Goal: Information Seeking & Learning: Check status

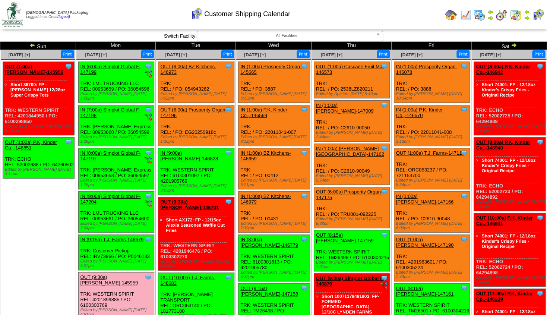
click at [445, 15] on img at bounding box center [451, 15] width 12 height 12
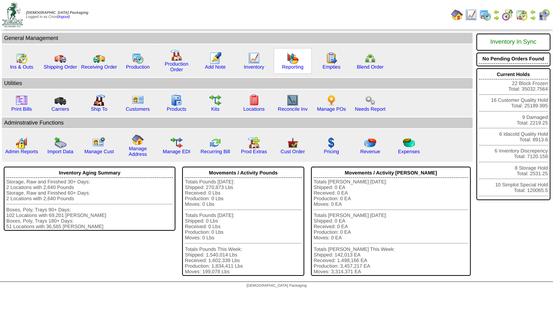
click at [291, 61] on img at bounding box center [293, 58] width 12 height 12
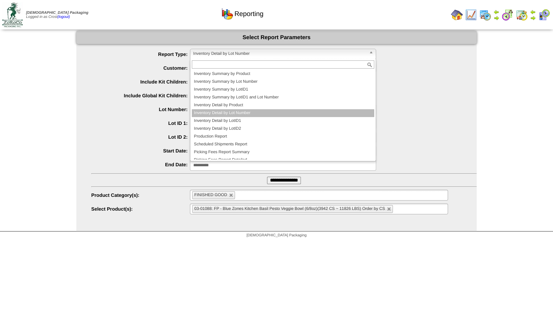
click at [226, 51] on span "Inventory Detail by Lot Number" at bounding box center [279, 53] width 173 height 9
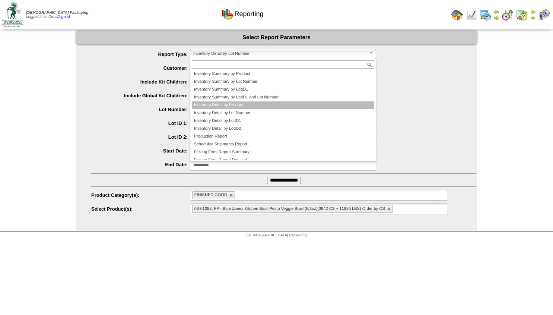
scroll to position [20, 0]
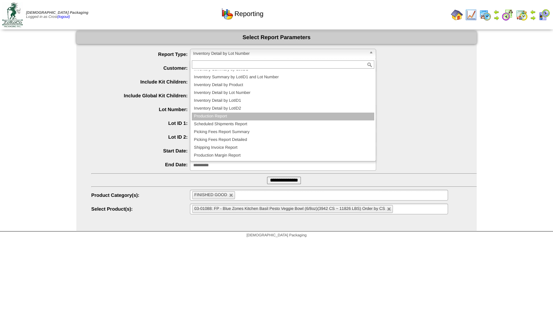
click at [212, 118] on li "Production Report" at bounding box center [283, 116] width 183 height 8
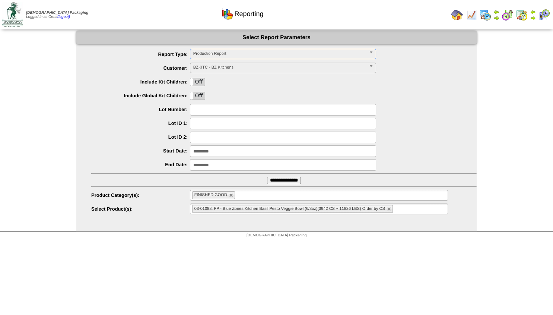
click at [211, 65] on span "BZKITC - BZ Kitchens" at bounding box center [279, 67] width 173 height 9
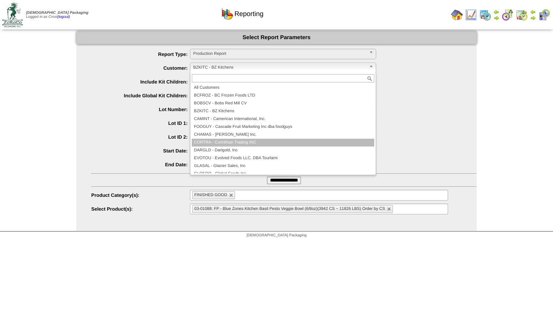
scroll to position [45, 0]
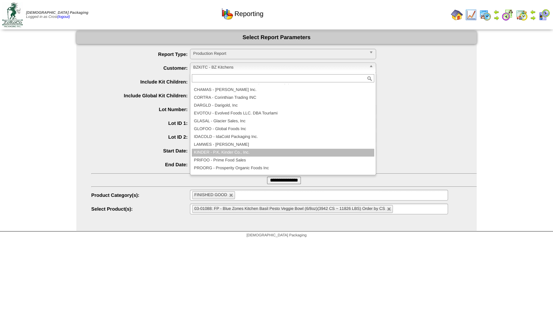
click at [213, 152] on li "KINDER - P.K, Kinder Co., Inc." at bounding box center [283, 153] width 183 height 8
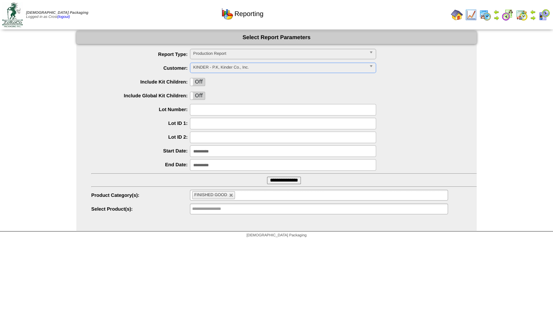
click at [204, 152] on input "**********" at bounding box center [283, 151] width 186 height 12
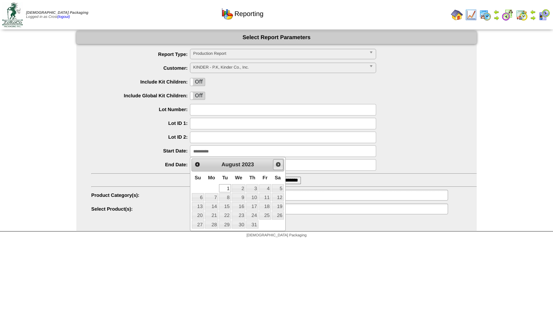
click at [276, 165] on span "Next" at bounding box center [278, 164] width 6 height 6
click at [264, 186] on link "1" at bounding box center [265, 188] width 12 height 8
type input "**********"
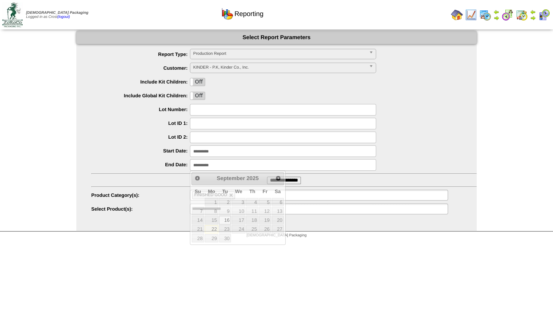
click at [222, 165] on input "**********" at bounding box center [283, 165] width 186 height 12
click at [228, 238] on link "30" at bounding box center [225, 238] width 12 height 8
type input "**********"
click at [280, 181] on input "**********" at bounding box center [284, 180] width 34 height 7
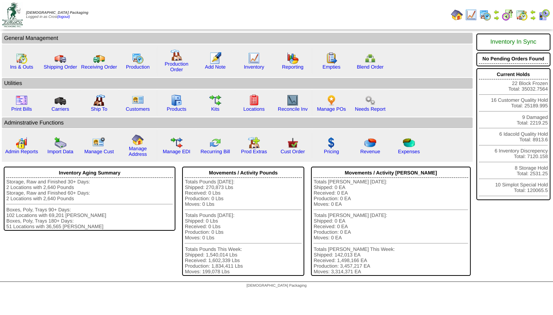
click at [495, 16] on img at bounding box center [497, 18] width 6 height 6
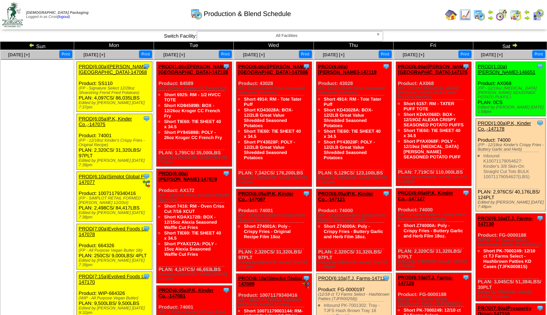
click at [34, 46] on img at bounding box center [32, 45] width 6 height 6
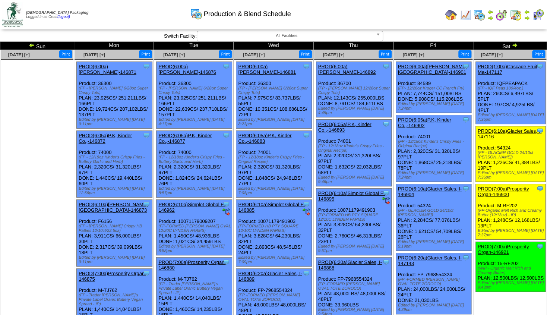
click at [34, 46] on img at bounding box center [32, 45] width 6 height 6
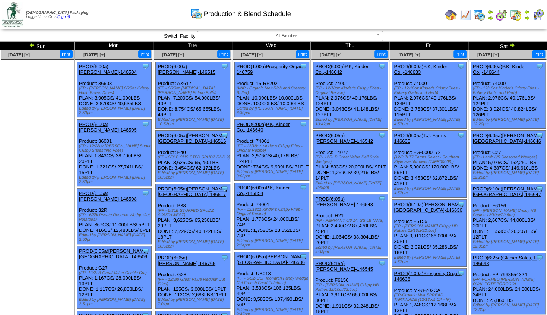
click at [34, 46] on img at bounding box center [32, 45] width 6 height 6
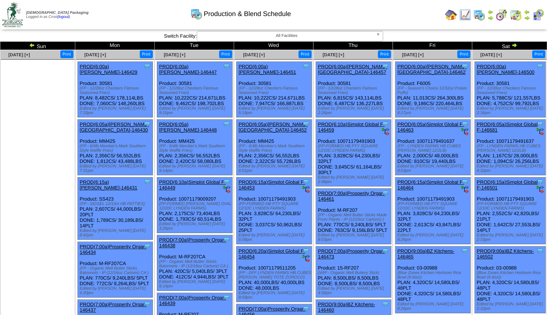
click at [35, 45] on img at bounding box center [32, 45] width 6 height 6
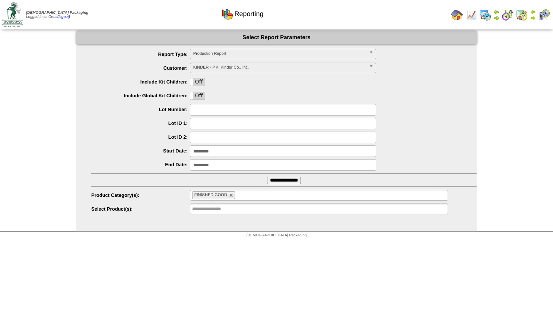
click at [533, 16] on img at bounding box center [533, 18] width 6 height 6
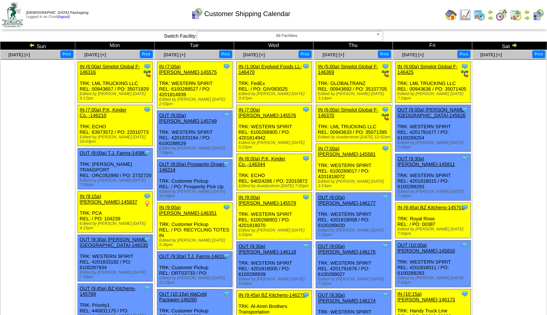
click at [514, 44] on img at bounding box center [514, 45] width 6 height 6
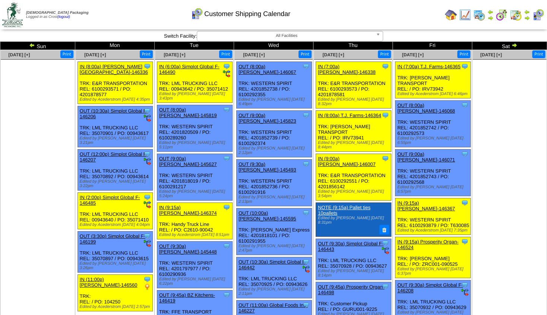
click at [514, 44] on img at bounding box center [514, 45] width 6 height 6
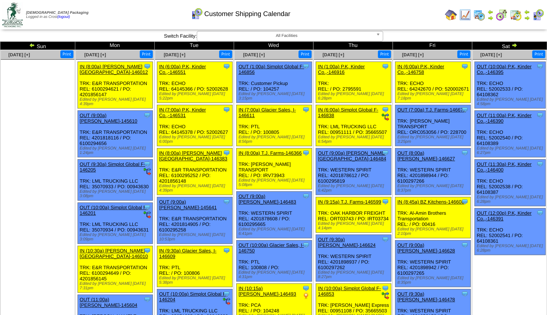
click at [514, 45] on img at bounding box center [514, 45] width 6 height 6
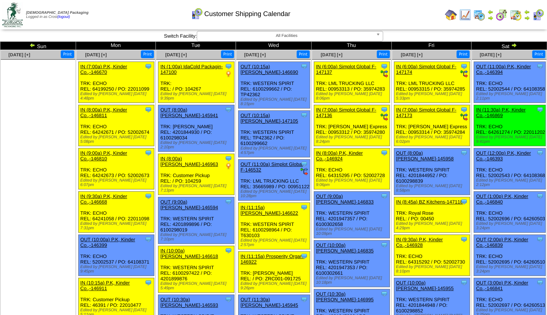
click at [514, 45] on img at bounding box center [514, 45] width 6 height 6
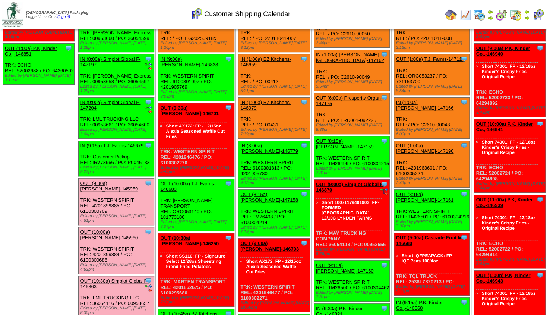
scroll to position [86, 0]
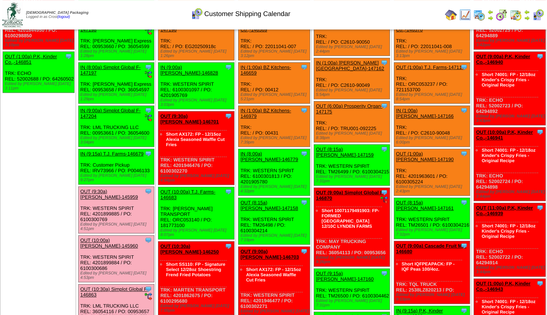
click at [450, 14] on img at bounding box center [451, 15] width 12 height 12
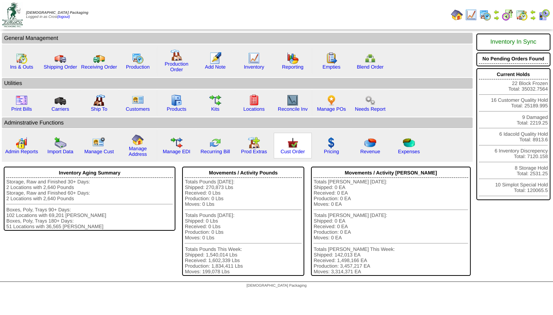
click at [296, 149] on img at bounding box center [293, 143] width 12 height 12
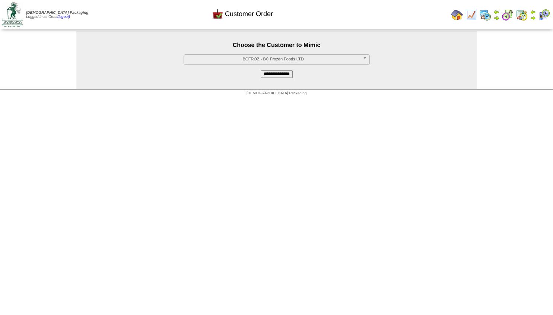
click at [260, 59] on span "BCFROZ - BC Frozen Foods LTD" at bounding box center [273, 59] width 173 height 9
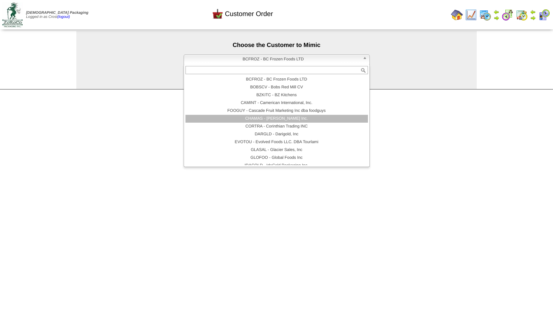
scroll to position [45, 0]
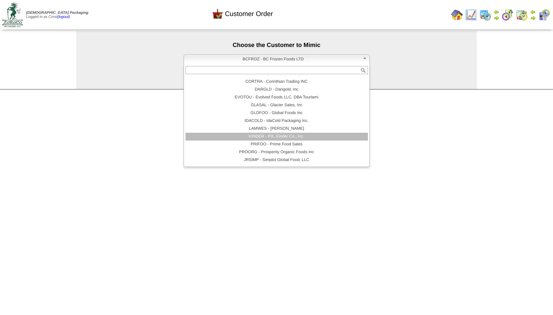
click at [271, 135] on li "KINDER - P.K, Kinder Co., Inc." at bounding box center [276, 137] width 183 height 8
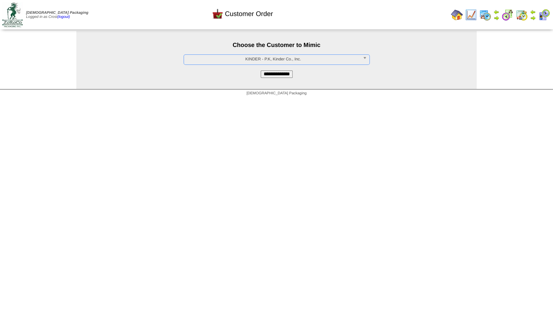
click at [275, 77] on input "**********" at bounding box center [277, 73] width 32 height 7
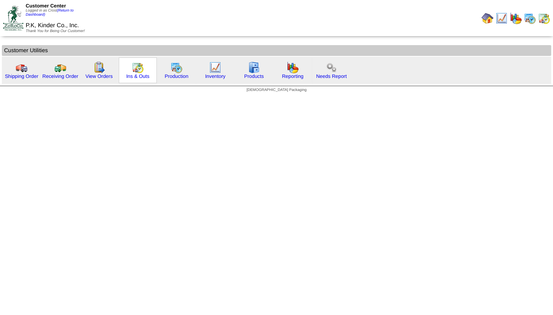
click at [140, 72] on img at bounding box center [138, 67] width 12 height 12
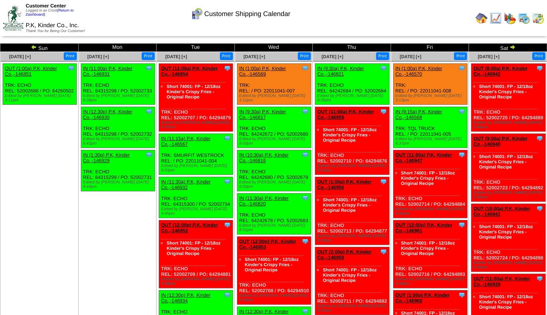
click at [510, 48] on img at bounding box center [512, 47] width 6 height 6
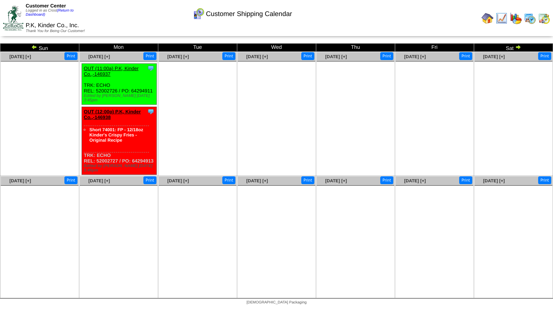
click at [35, 47] on img at bounding box center [34, 47] width 6 height 6
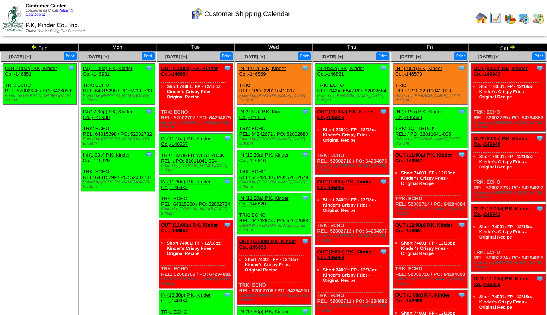
click at [494, 17] on img at bounding box center [495, 18] width 12 height 12
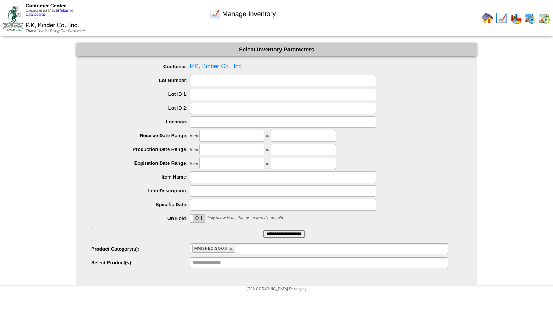
click at [243, 245] on ul "FINISHED GOOD" at bounding box center [319, 248] width 258 height 11
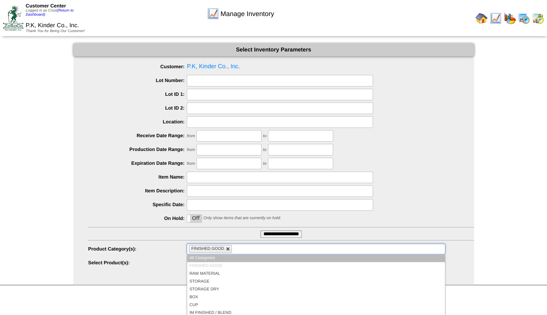
click at [229, 249] on link at bounding box center [228, 249] width 4 height 4
click at [225, 249] on ul at bounding box center [316, 248] width 258 height 11
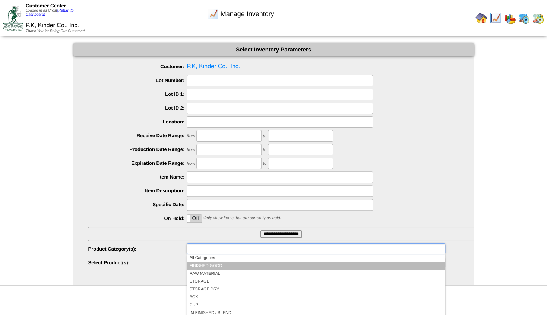
click at [211, 264] on li "FINISHED GOOD" at bounding box center [315, 266] width 257 height 8
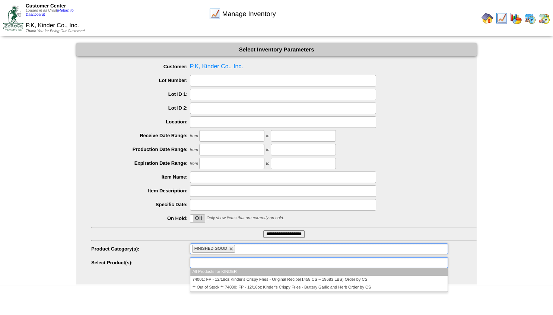
click at [208, 261] on input "text" at bounding box center [216, 262] width 48 height 9
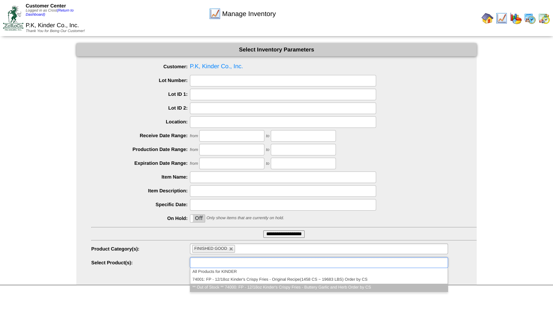
click at [216, 285] on li "** Out of Stock ** 74000: FP - 12/18oz Kinder's Crispy Fries - Buttery Garlic a…" at bounding box center [318, 287] width 257 height 8
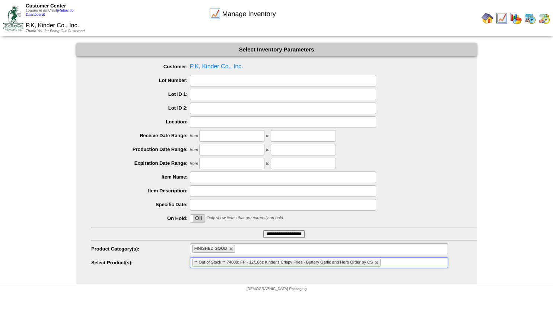
click at [275, 234] on input "**********" at bounding box center [283, 233] width 41 height 7
click at [407, 264] on ul "** Out of Stock ** 74000: FP - 12/18oz Kinder's Crispy Fries - Buttery Garlic a…" at bounding box center [316, 262] width 258 height 11
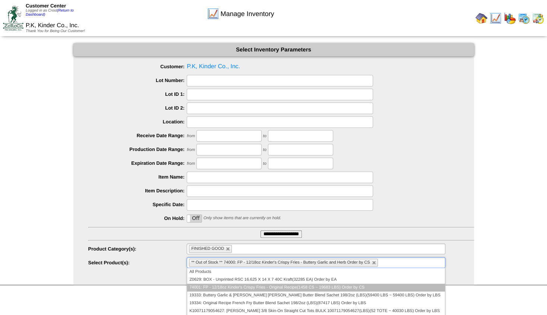
click at [213, 285] on li "74001: FP - 12/18oz Kinder's Crispy Fries - Original Recipe(1458 CS ~ 19683 LBS…" at bounding box center [315, 287] width 257 height 8
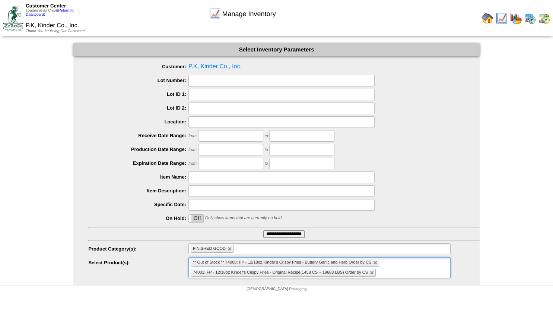
click at [373, 261] on li "** Out of Stock ** 74000: FP - 12/18oz Kinder's Crispy Fries - Buttery Garlic a…" at bounding box center [285, 262] width 188 height 8
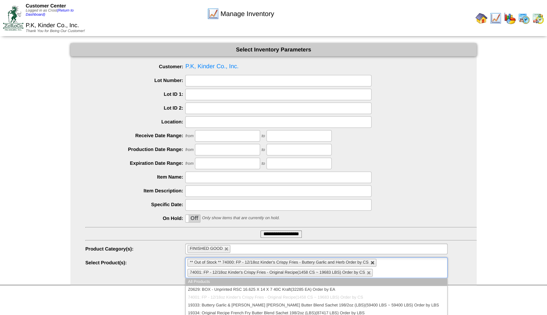
click at [371, 261] on link at bounding box center [372, 262] width 4 height 4
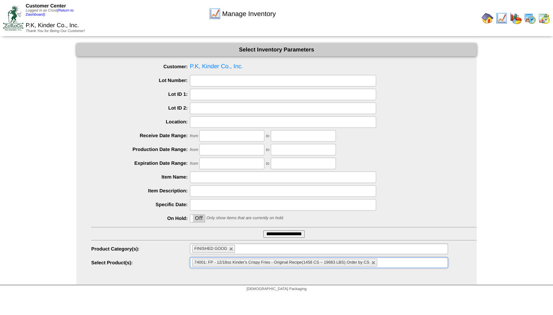
drag, startPoint x: 283, startPoint y: 234, endPoint x: 239, endPoint y: 234, distance: 44.0
click at [283, 235] on input "**********" at bounding box center [283, 233] width 41 height 7
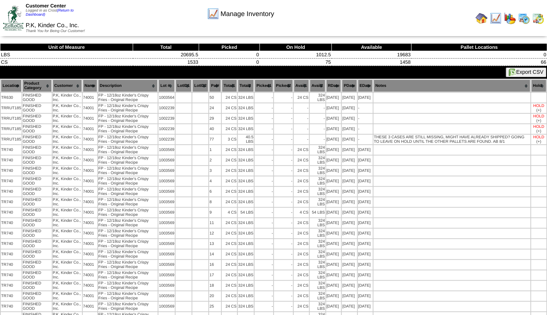
click at [493, 19] on img at bounding box center [495, 18] width 12 height 12
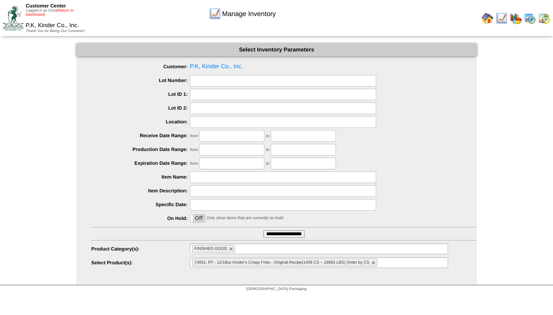
click at [63, 12] on link "(Return to Dashboard)" at bounding box center [50, 13] width 48 height 8
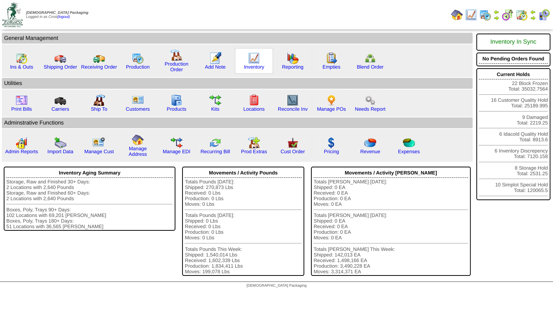
click at [250, 60] on img at bounding box center [254, 58] width 12 height 12
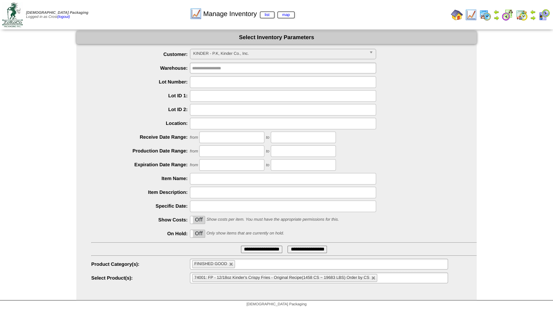
click at [223, 55] on span "KINDER - P.K, Kinder Co., Inc." at bounding box center [279, 53] width 173 height 9
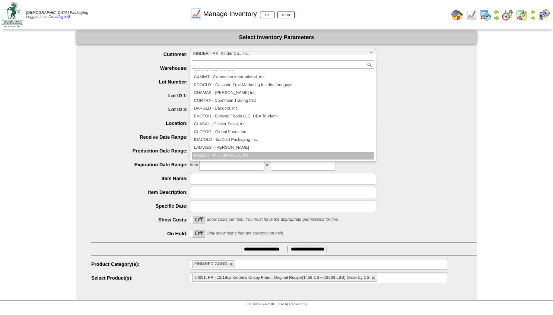
scroll to position [23, 0]
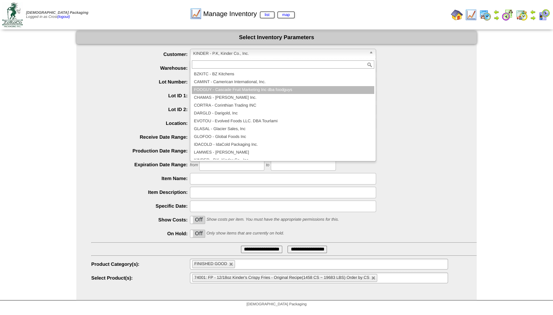
click at [221, 89] on li "FOOGUY - Cascade Fruit Marketing Inc dba foodguys" at bounding box center [283, 90] width 183 height 8
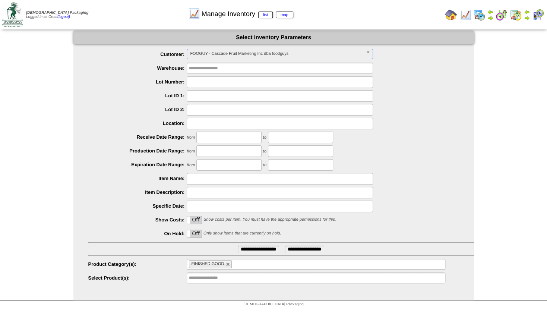
click at [242, 264] on input "text" at bounding box center [238, 263] width 9 height 9
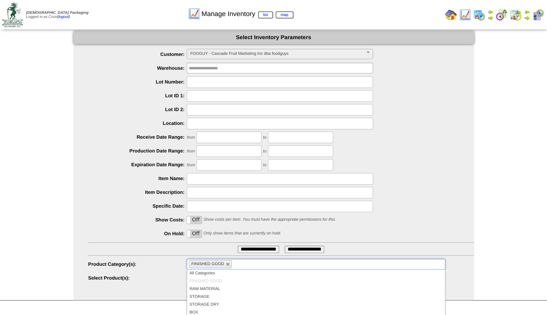
click at [224, 263] on li "FINISHED GOOD" at bounding box center [210, 264] width 43 height 8
click at [225, 263] on li "FINISHED GOOD" at bounding box center [210, 264] width 43 height 8
click at [227, 263] on link at bounding box center [228, 264] width 4 height 4
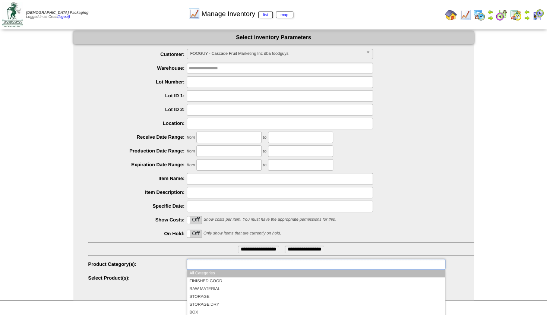
click at [223, 263] on ul at bounding box center [316, 263] width 258 height 11
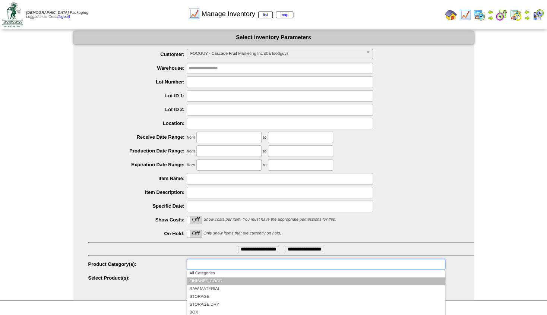
click at [214, 279] on li "FINISHED GOOD" at bounding box center [315, 281] width 257 height 8
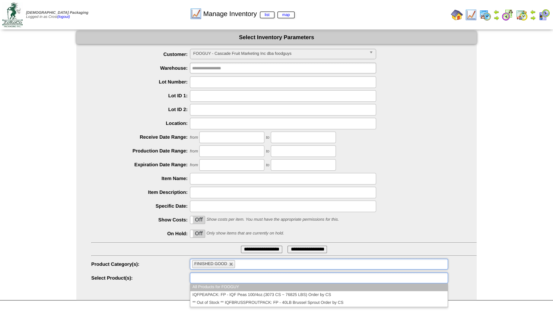
click at [213, 276] on input "text" at bounding box center [216, 277] width 48 height 9
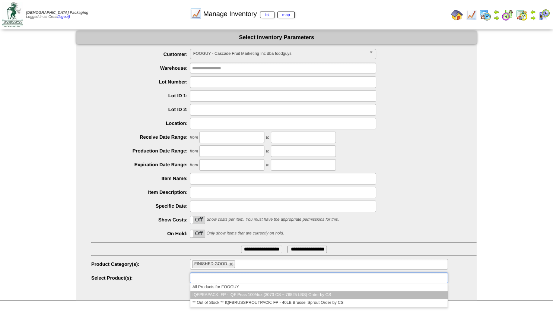
click at [216, 295] on li "IQFPEAPACK: FP - IQF Peas 100/4oz.(3073 CS ~ 76825 LBS) Order by CS" at bounding box center [318, 295] width 257 height 8
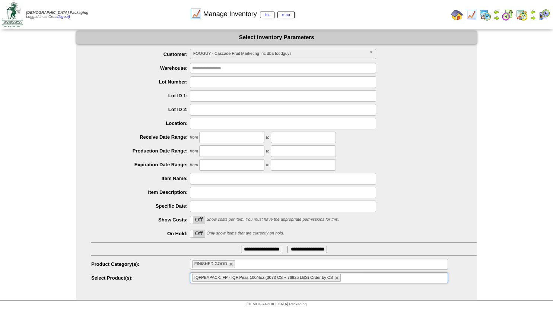
click at [247, 253] on input "**********" at bounding box center [261, 248] width 41 height 7
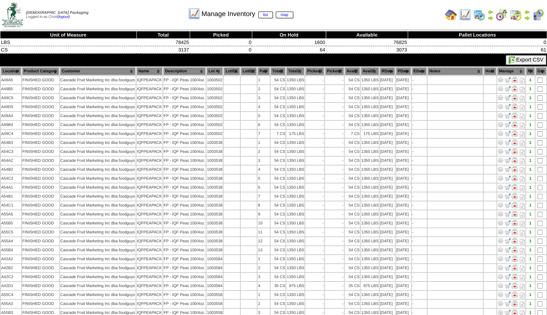
click at [216, 72] on th "Lot #" at bounding box center [214, 71] width 16 height 8
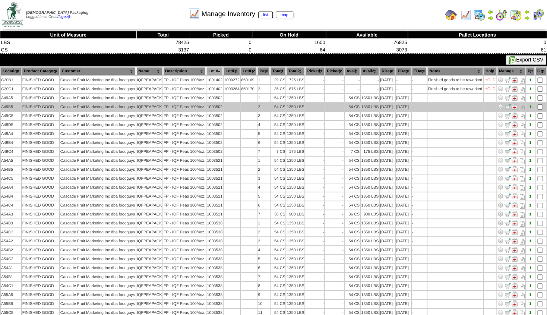
click at [443, 105] on td at bounding box center [454, 107] width 55 height 8
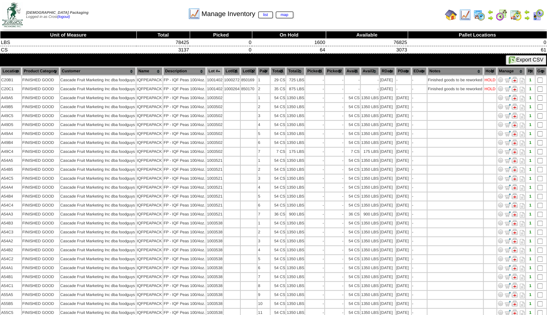
click at [528, 16] on img at bounding box center [527, 18] width 6 height 6
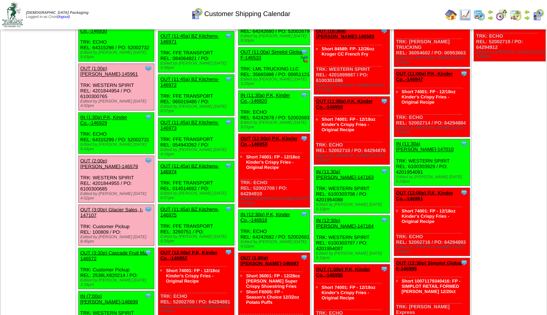
scroll to position [533, 0]
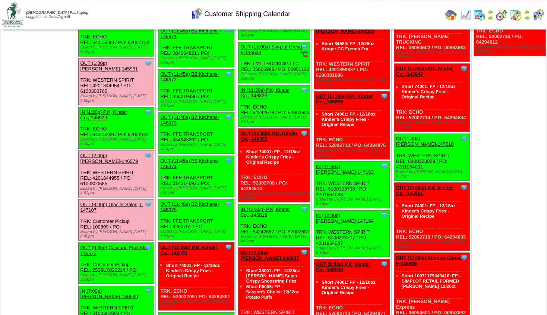
click at [465, 14] on img at bounding box center [465, 15] width 12 height 12
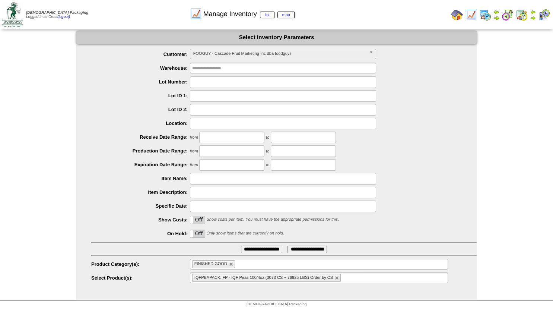
click at [250, 250] on input "**********" at bounding box center [261, 248] width 41 height 7
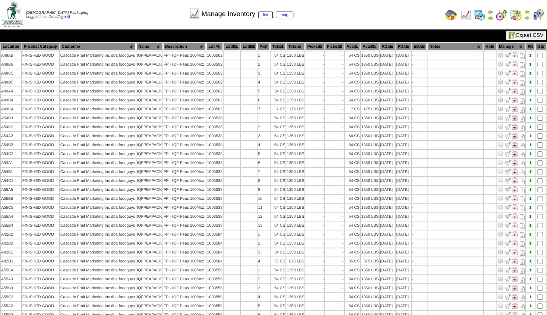
scroll to position [19, 0]
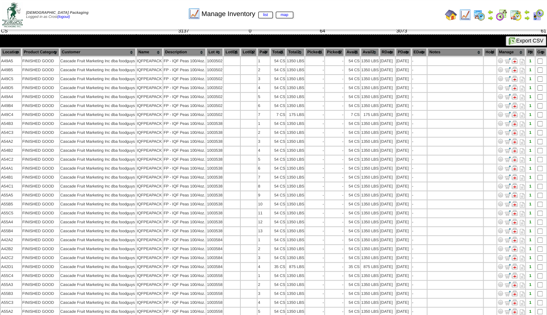
click at [215, 50] on th "Lot #" at bounding box center [214, 52] width 16 height 8
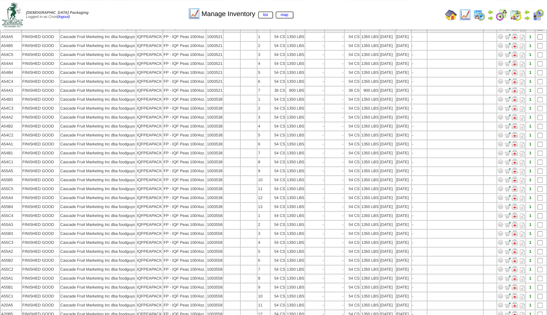
scroll to position [123, 0]
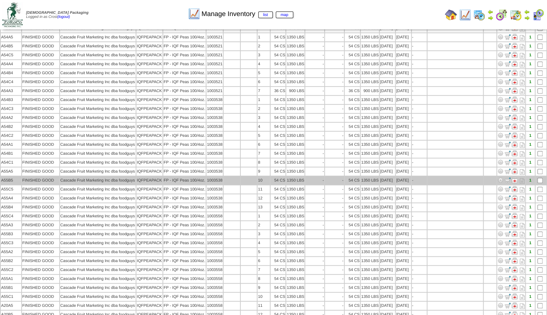
click at [293, 177] on td "1350 LBS" at bounding box center [295, 180] width 18 height 8
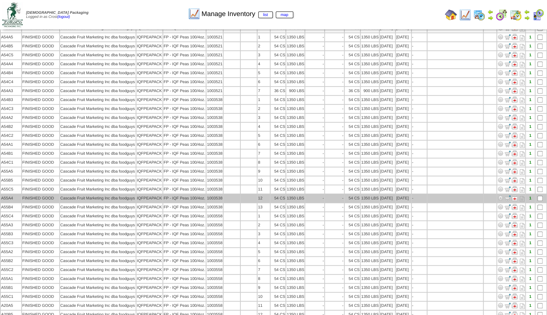
scroll to position [317, 0]
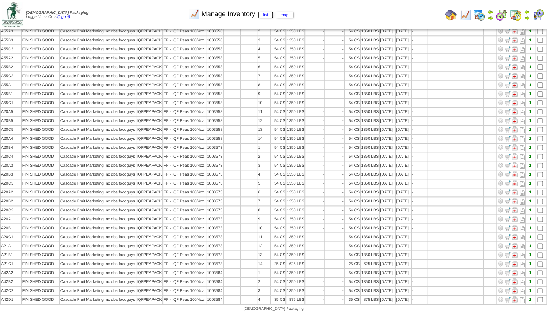
click at [451, 13] on img at bounding box center [451, 15] width 12 height 12
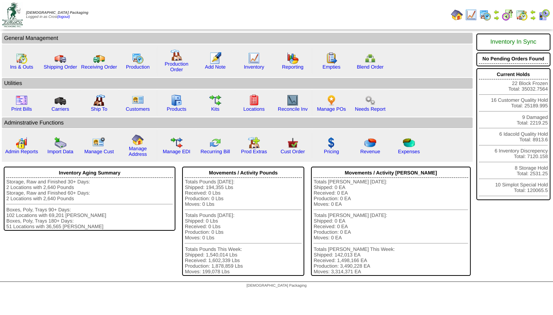
click at [533, 13] on img at bounding box center [533, 12] width 6 height 6
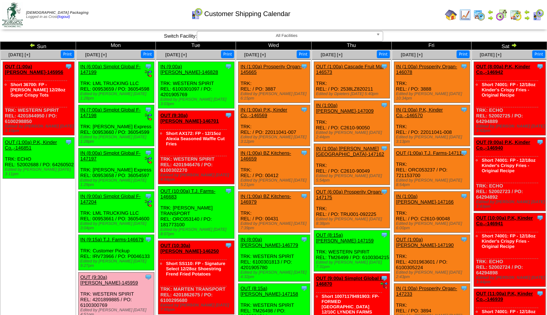
click at [451, 15] on img at bounding box center [451, 15] width 12 height 12
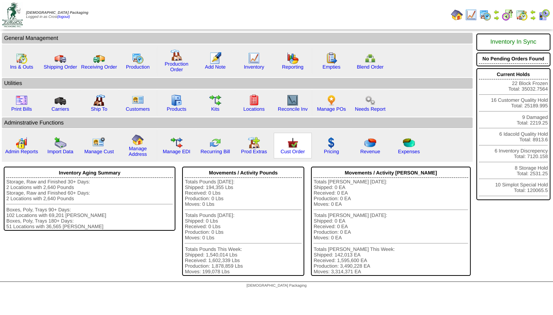
click at [287, 149] on img at bounding box center [293, 143] width 12 height 12
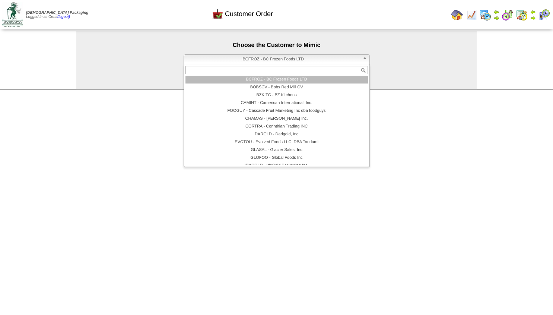
click at [261, 60] on span "BCFROZ - BC Frozen Foods LTD" at bounding box center [273, 59] width 173 height 9
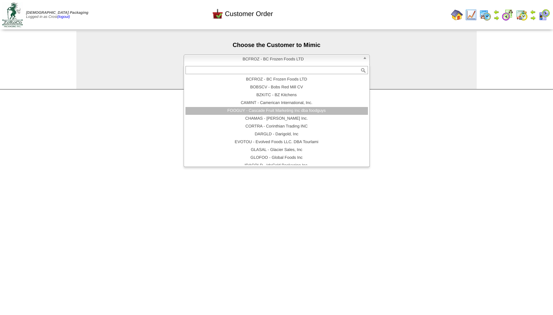
click at [266, 112] on li "FOOGUY - Cascade Fruit Marketing Inc dba foodguys" at bounding box center [276, 111] width 183 height 8
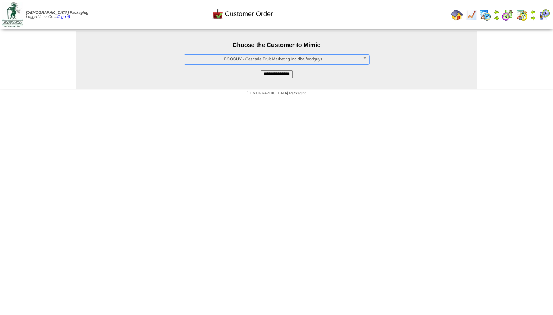
click at [273, 77] on input "**********" at bounding box center [277, 73] width 32 height 7
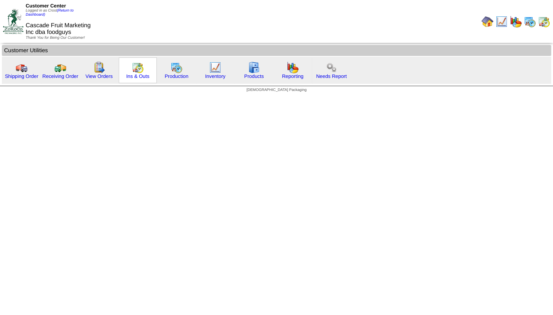
click at [134, 73] on img at bounding box center [138, 67] width 12 height 12
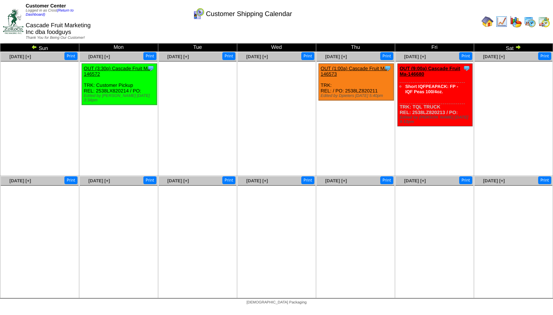
click at [484, 22] on img at bounding box center [488, 22] width 12 height 12
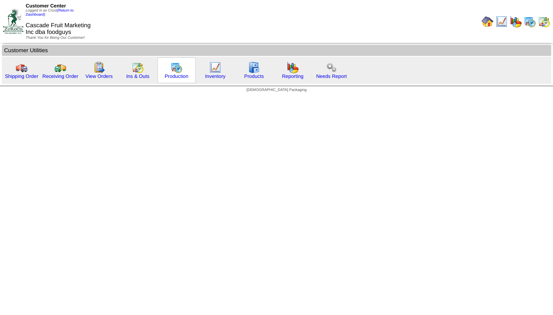
click at [174, 73] on img at bounding box center [177, 67] width 12 height 12
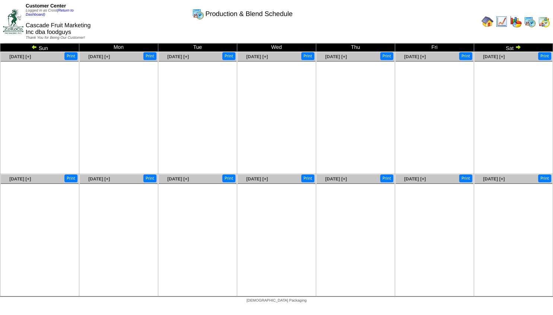
click at [35, 46] on div "Customer Center Logged in as Crost (Return to Dashboard) Cascade Fruit Marketin…" at bounding box center [276, 23] width 553 height 46
click at [34, 48] on img at bounding box center [34, 47] width 6 height 6
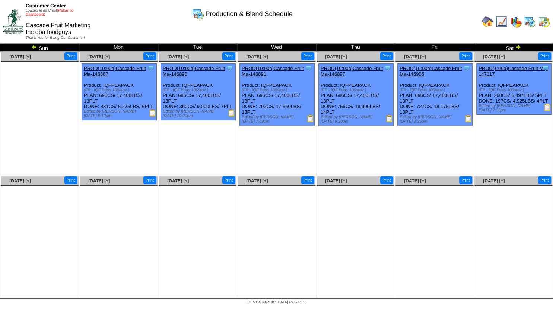
click at [67, 10] on link "(Return to Dashboard)" at bounding box center [50, 13] width 48 height 8
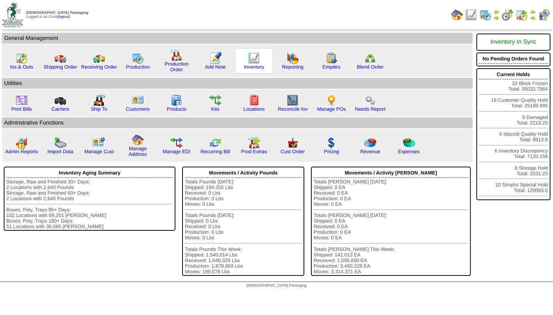
click at [251, 55] on img at bounding box center [254, 58] width 12 height 12
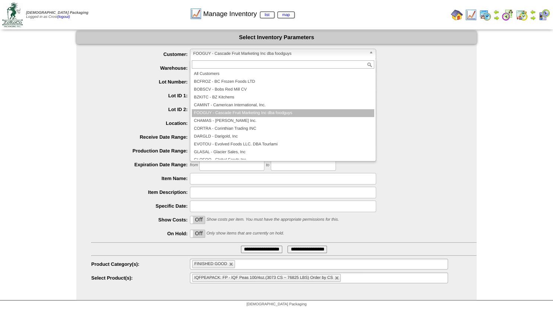
click at [216, 50] on span "FOOGUY - Cascade Fruit Marketing Inc dba foodguys" at bounding box center [279, 53] width 173 height 9
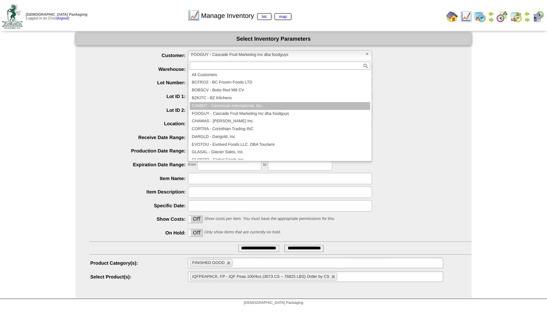
scroll to position [45, 0]
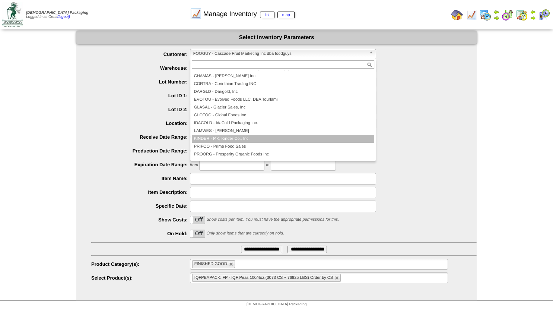
click at [202, 142] on li "KINDER - P.K, Kinder Co., Inc." at bounding box center [283, 139] width 183 height 8
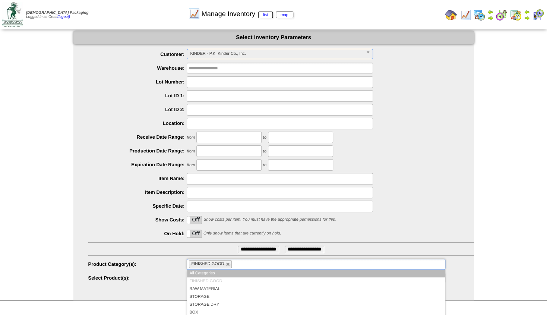
click at [228, 264] on li "FINISHED GOOD" at bounding box center [210, 264] width 43 height 8
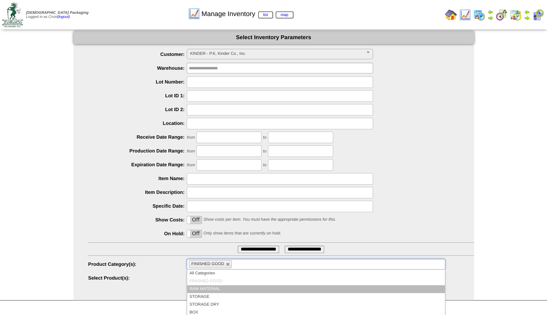
click at [203, 287] on li "RAW MATERIAL" at bounding box center [315, 289] width 257 height 8
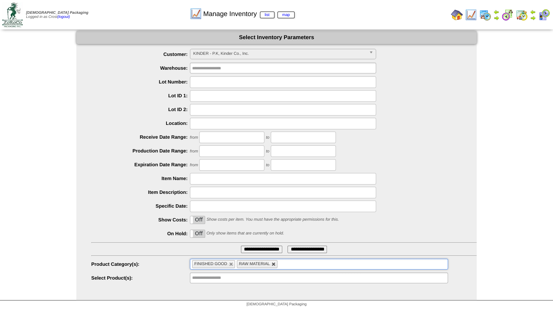
click at [231, 264] on link at bounding box center [231, 264] width 4 height 4
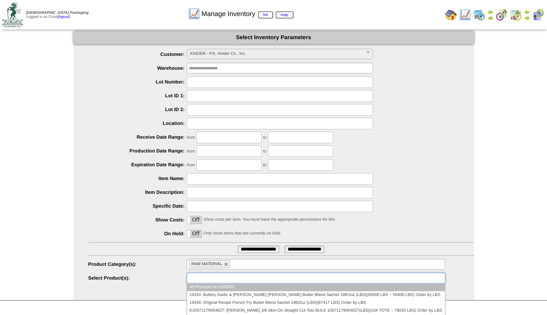
click at [226, 276] on input "text" at bounding box center [213, 277] width 48 height 9
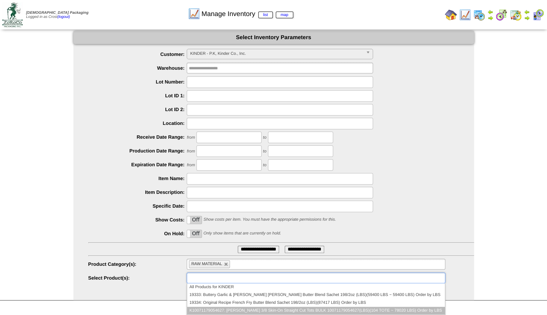
click at [217, 308] on li "K10071179054627: [PERSON_NAME] 3/8 Skin-On Straight Cut Tots BULK 1007117905462…" at bounding box center [315, 311] width 257 height 8
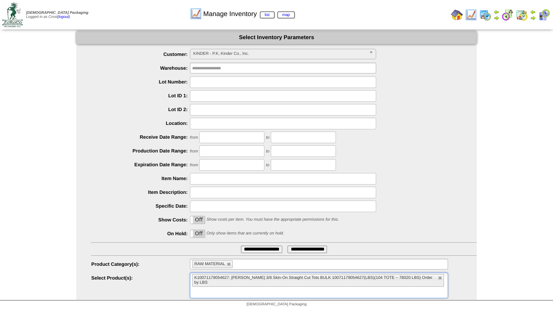
click at [224, 287] on ul "K10071179054627: [PERSON_NAME] 3/8 Skin-On Straight Cut Tots BULK 1007117905462…" at bounding box center [319, 285] width 258 height 26
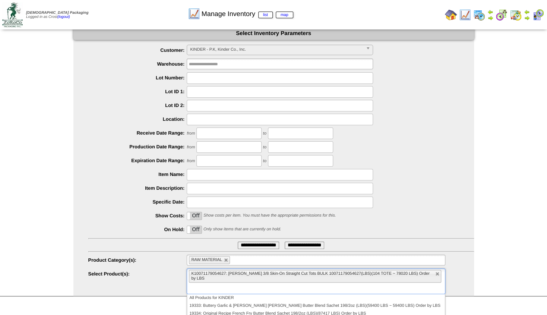
scroll to position [18, 0]
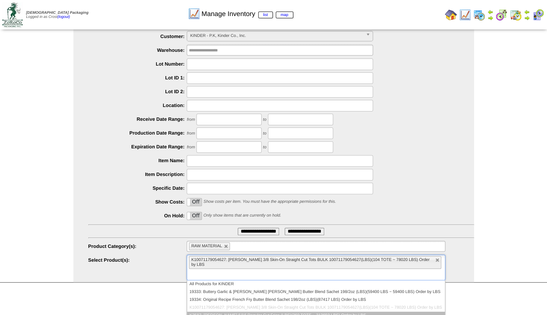
click at [218, 311] on li "K2587: Kinder's 5/16 Regular Cut Fries (LBS)(369 TOTE ~ 313650 LBS) Order by LBS" at bounding box center [315, 315] width 257 height 8
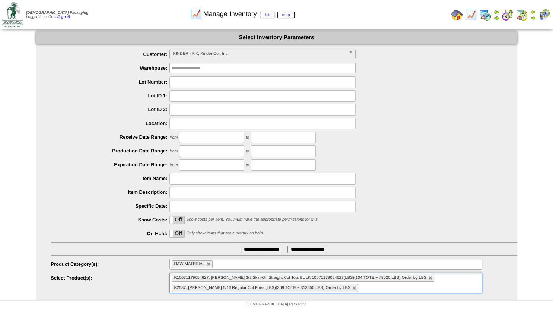
click at [246, 248] on input "**********" at bounding box center [261, 248] width 41 height 7
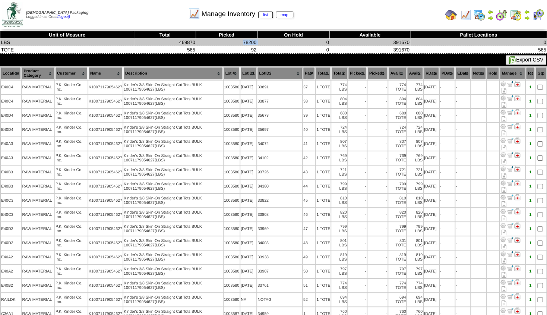
drag, startPoint x: 242, startPoint y: 42, endPoint x: 259, endPoint y: 42, distance: 17.5
click at [258, 42] on tr "LBS 469870 78200 0 391670 0" at bounding box center [273, 42] width 546 height 7
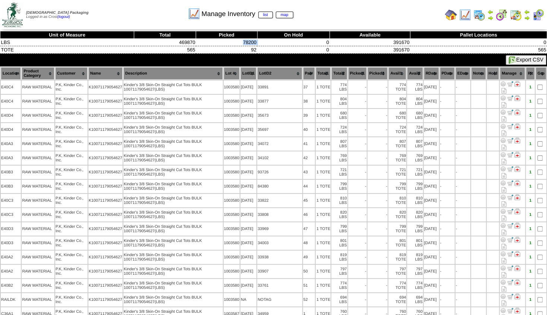
click at [489, 17] on img at bounding box center [490, 18] width 6 height 6
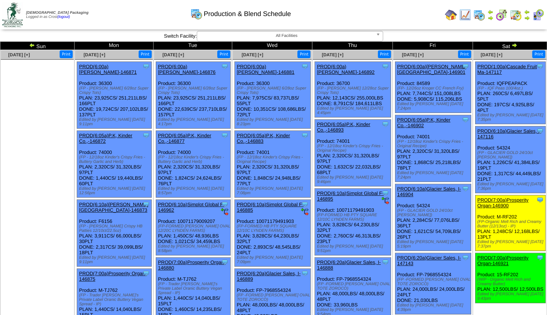
click at [514, 44] on img at bounding box center [514, 45] width 6 height 6
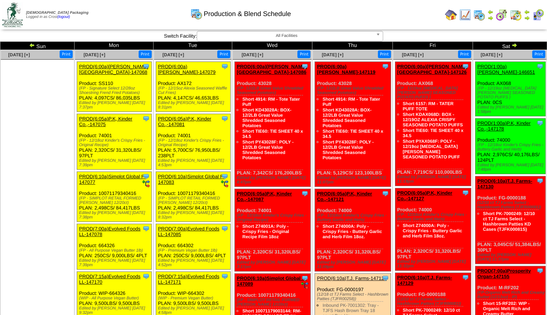
click at [527, 18] on img at bounding box center [527, 18] width 6 height 6
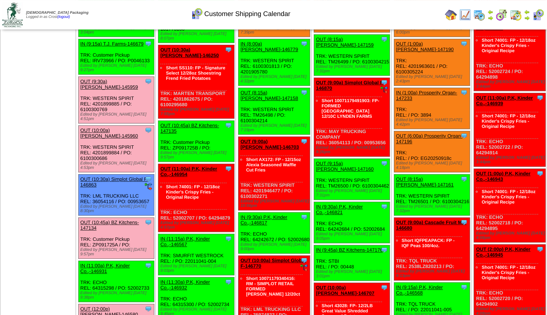
scroll to position [161, 0]
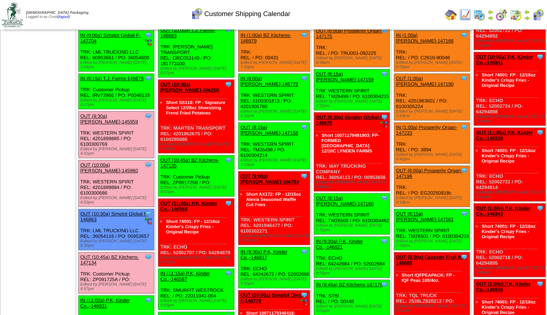
click at [525, 18] on img at bounding box center [527, 18] width 6 height 6
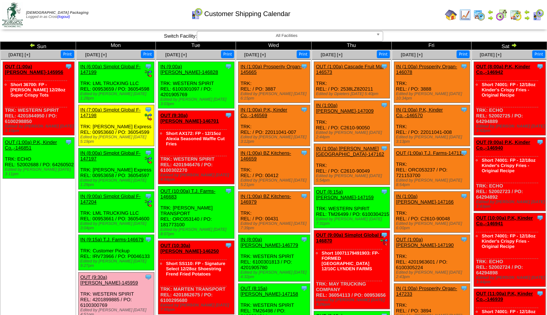
click at [32, 45] on img at bounding box center [32, 45] width 6 height 6
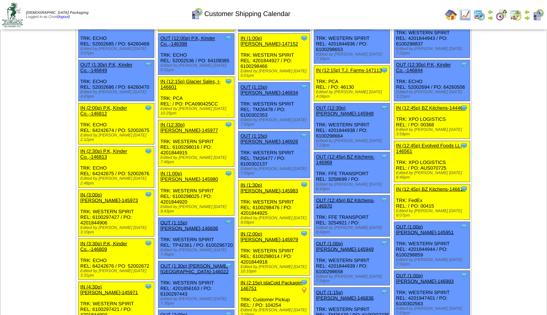
scroll to position [505, 0]
